Goal: Navigation & Orientation: Find specific page/section

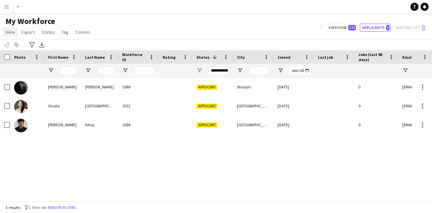
click at [12, 35] on link "View" at bounding box center [10, 32] width 15 height 9
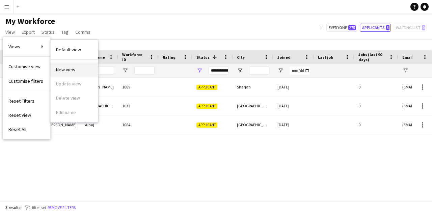
click at [62, 69] on span "New view" at bounding box center [65, 69] width 19 height 6
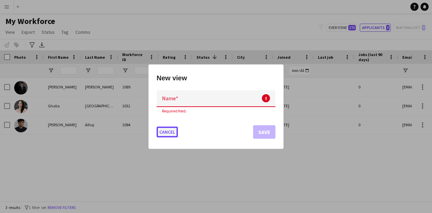
click at [159, 128] on button "Cancel" at bounding box center [167, 132] width 21 height 11
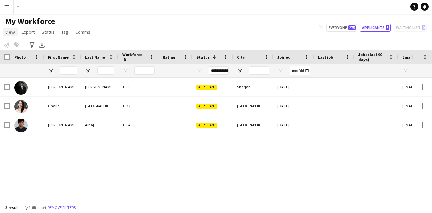
click at [13, 34] on span "View" at bounding box center [9, 32] width 9 height 6
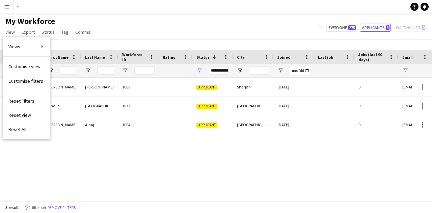
drag, startPoint x: 2, startPoint y: 6, endPoint x: 5, endPoint y: 6, distance: 3.4
click at [5, 6] on button "Menu" at bounding box center [7, 7] width 14 height 14
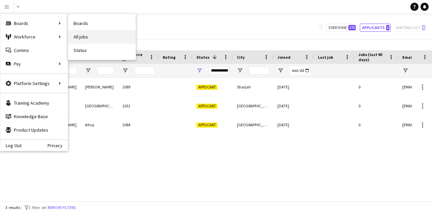
click at [104, 42] on link "All jobs" at bounding box center [102, 37] width 68 height 14
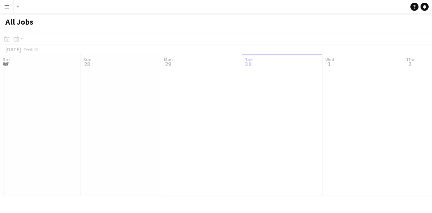
scroll to position [0, 161]
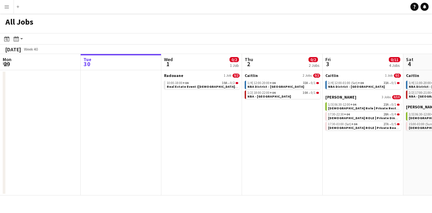
click at [5, 8] on app-icon "Menu" at bounding box center [6, 6] width 5 height 5
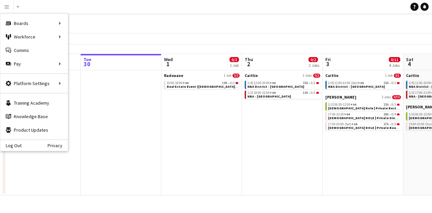
click at [8, 6] on app-icon "Menu" at bounding box center [6, 6] width 5 height 5
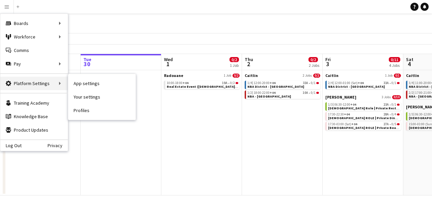
click at [34, 86] on div "Platform Settings Platform Settings" at bounding box center [34, 84] width 68 height 14
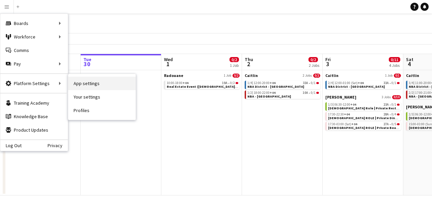
click at [89, 88] on link "App settings" at bounding box center [102, 84] width 68 height 14
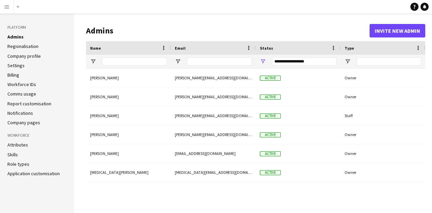
click at [142, 187] on div "[PERSON_NAME] [PERSON_NAME][EMAIL_ADDRESS][DOMAIN_NAME] Active Owner [PERSON_NA…" at bounding box center [255, 136] width 339 height 134
